Goal: Information Seeking & Learning: Check status

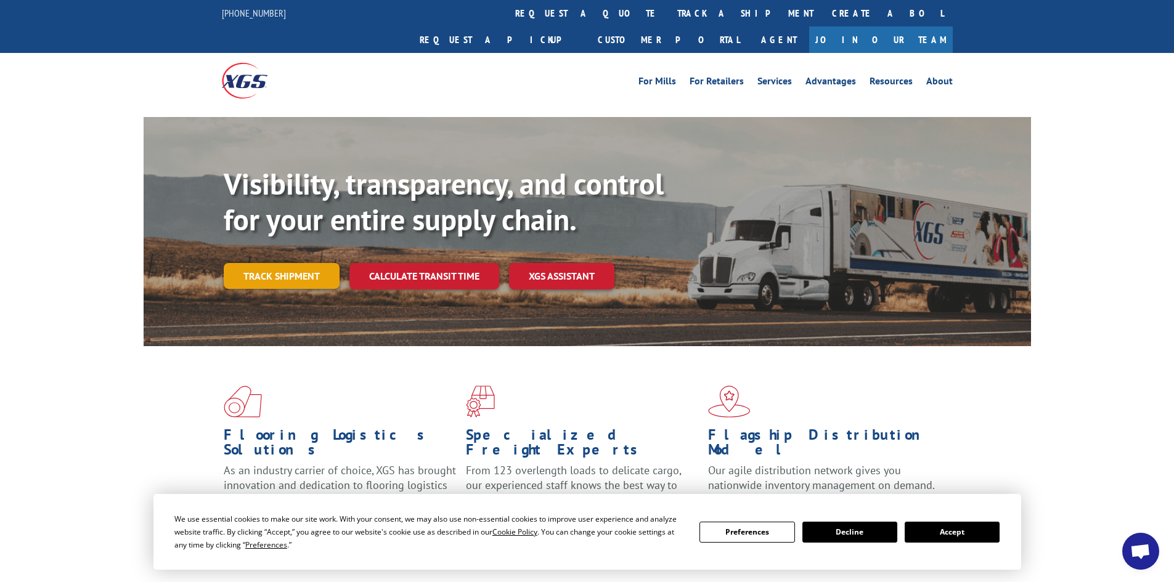
click at [283, 263] on link "Track shipment" at bounding box center [282, 276] width 116 height 26
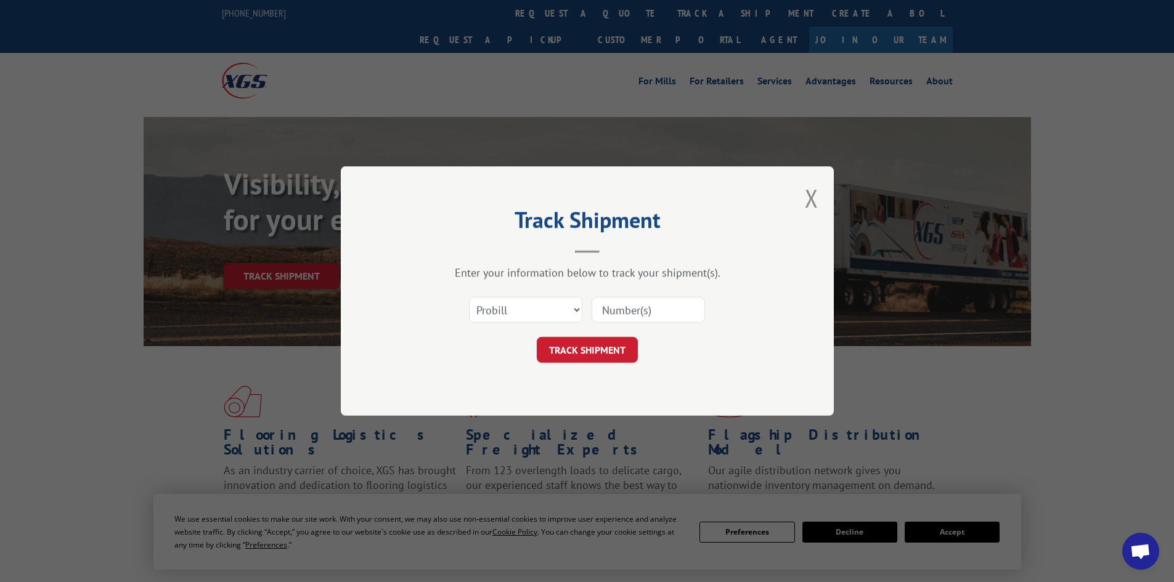
click at [681, 310] on input at bounding box center [647, 310] width 113 height 26
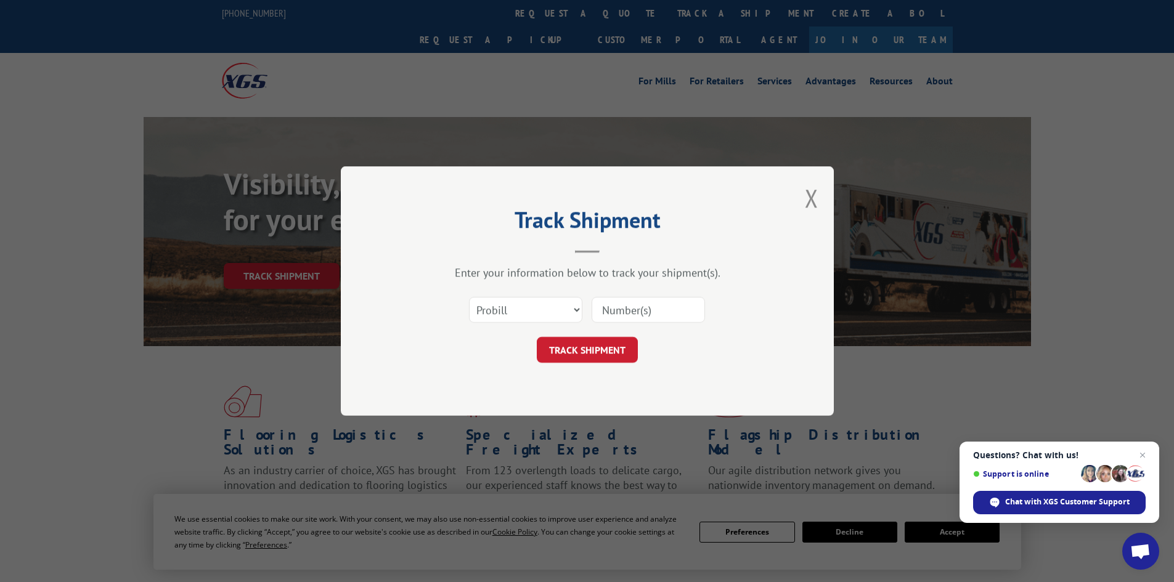
paste input "17538982"
type input "17538982"
click at [592, 353] on button "TRACK SHIPMENT" at bounding box center [587, 350] width 101 height 26
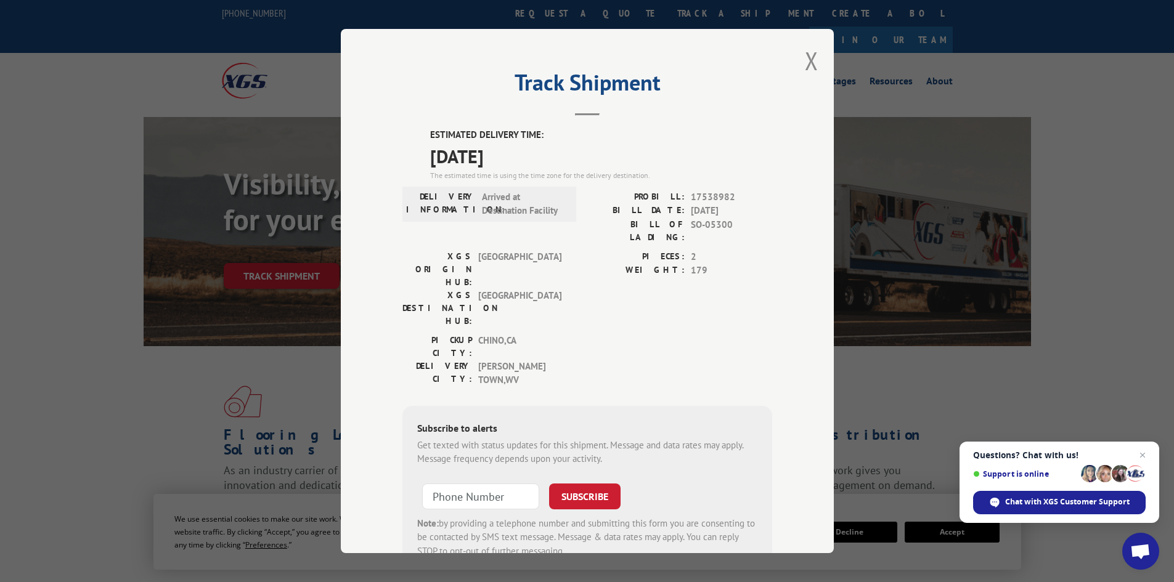
drag, startPoint x: 592, startPoint y: 372, endPoint x: 382, endPoint y: 311, distance: 218.8
click at [348, 315] on div "Track Shipment ESTIMATED DELIVERY TIME: [DATE] The estimated time is using the …" at bounding box center [587, 291] width 493 height 524
drag, startPoint x: 688, startPoint y: 224, endPoint x: 729, endPoint y: 222, distance: 41.9
click at [729, 222] on span "SO-05300" at bounding box center [731, 231] width 81 height 26
click at [602, 334] on div "PICKUP CITY: [GEOGRAPHIC_DATA] , CA DELIVERY CITY: [GEOGRAPHIC_DATA] , [GEOGRAP…" at bounding box center [587, 364] width 370 height 60
